Goal: Transaction & Acquisition: Purchase product/service

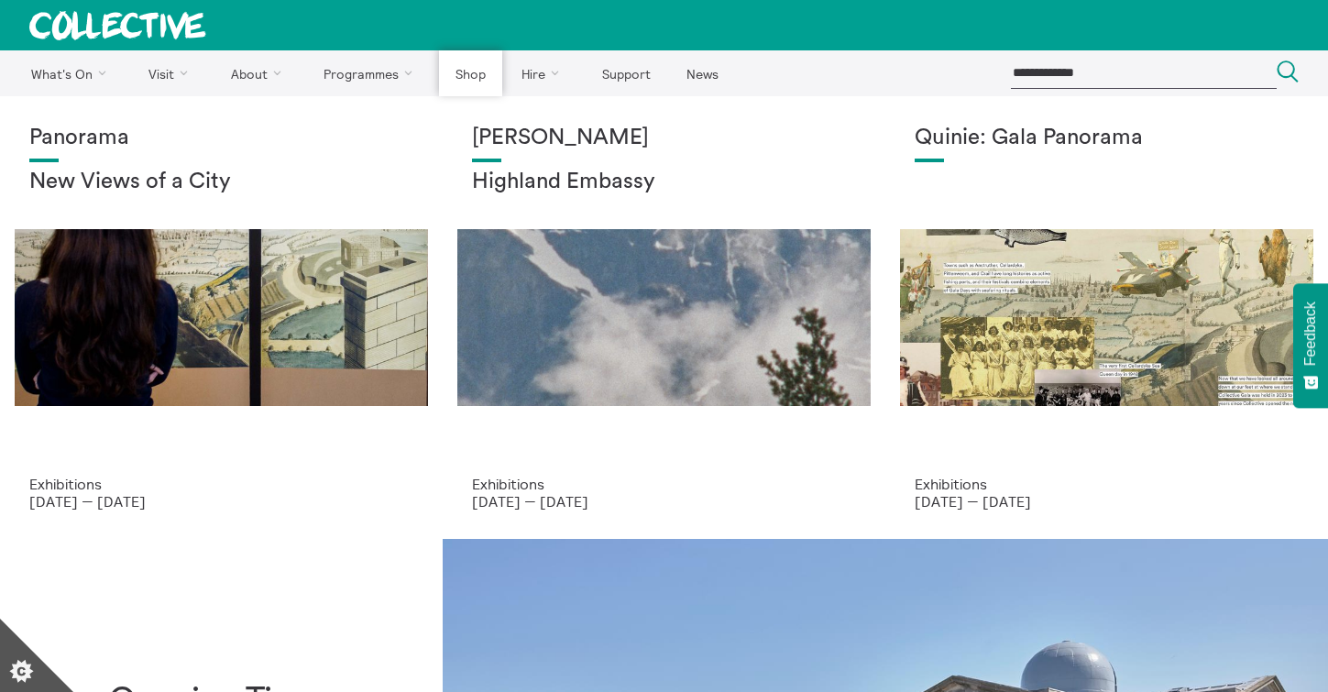
click at [468, 73] on link "Shop" at bounding box center [470, 73] width 62 height 46
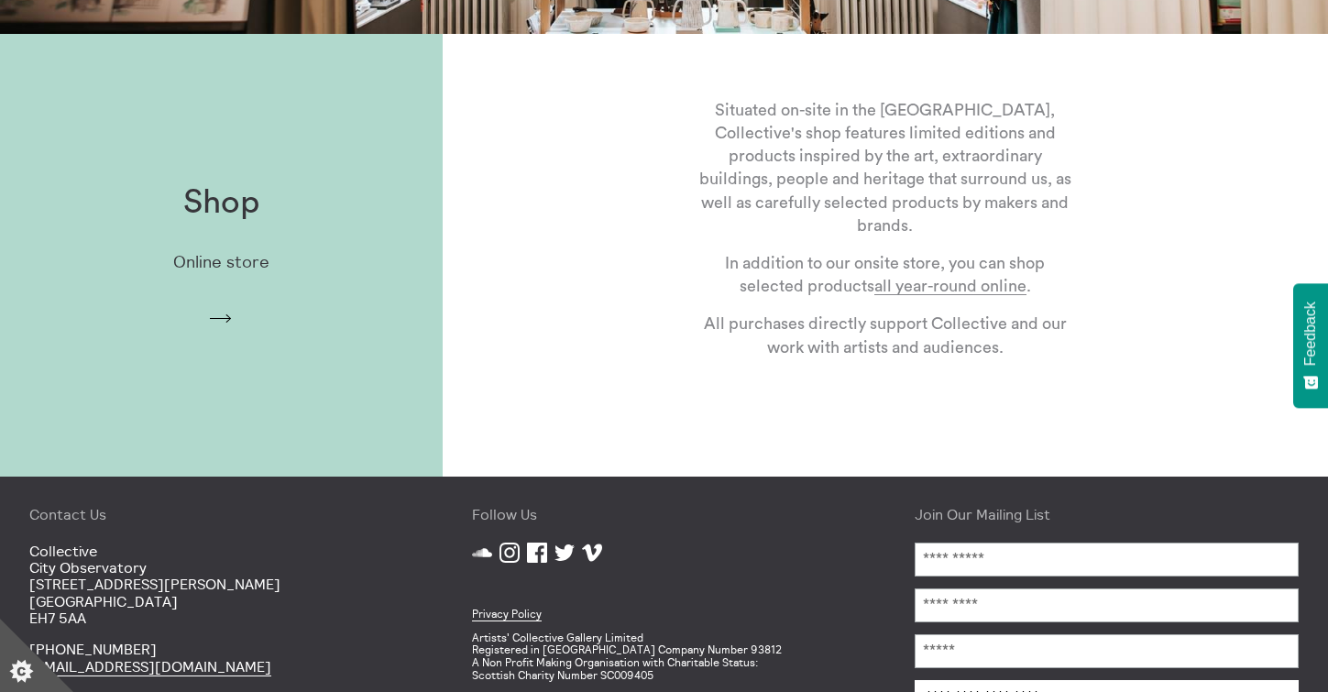
scroll to position [473, 0]
